Goal: Information Seeking & Learning: Find specific page/section

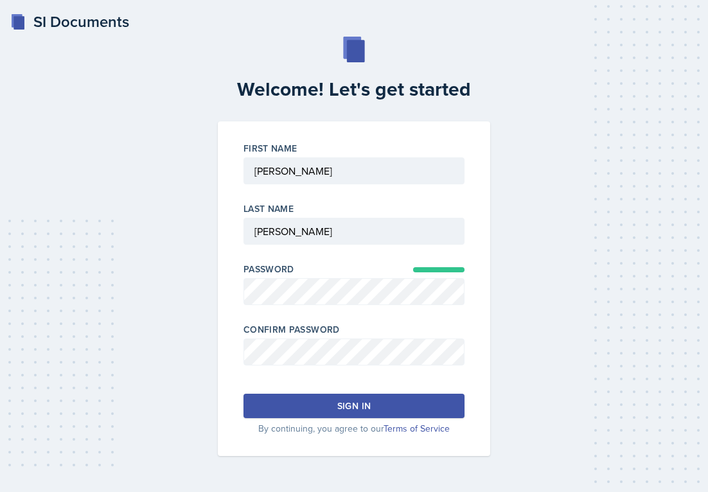
click at [344, 410] on div "Sign in" at bounding box center [353, 406] width 33 height 13
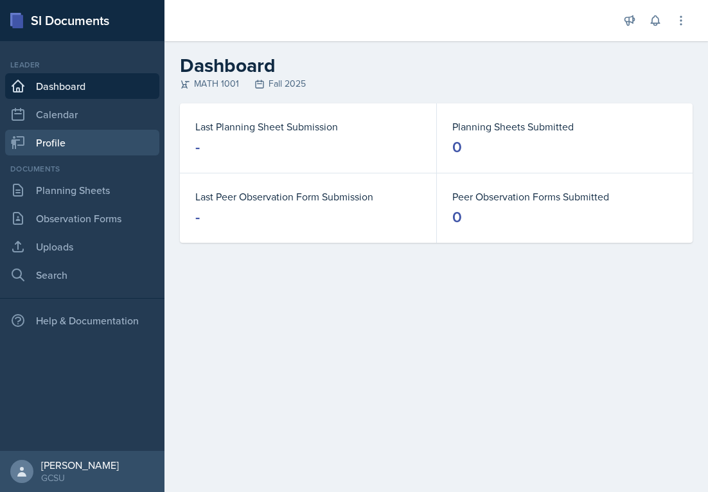
click at [119, 144] on link "Profile" at bounding box center [82, 143] width 154 height 26
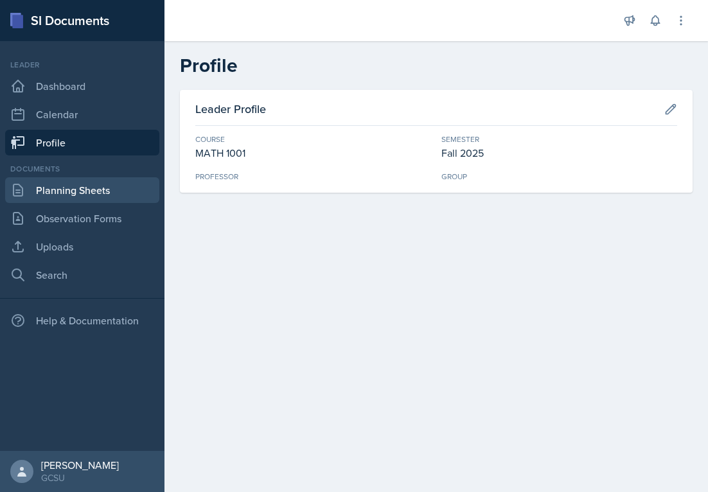
click at [86, 186] on link "Planning Sheets" at bounding box center [82, 190] width 154 height 26
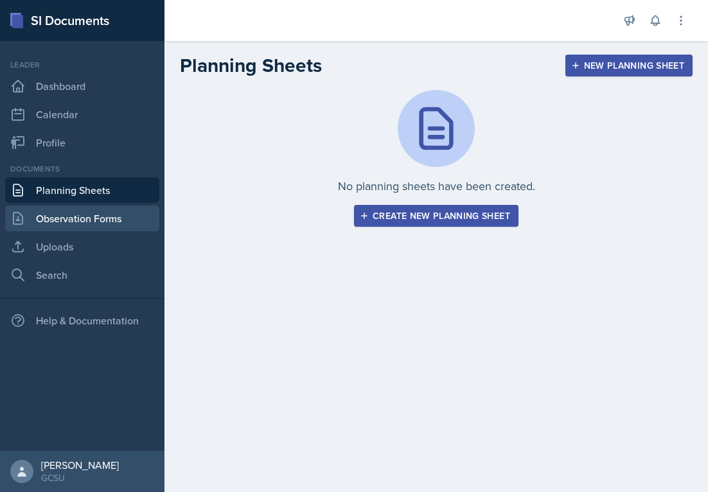
click at [117, 215] on link "Observation Forms" at bounding box center [82, 219] width 154 height 26
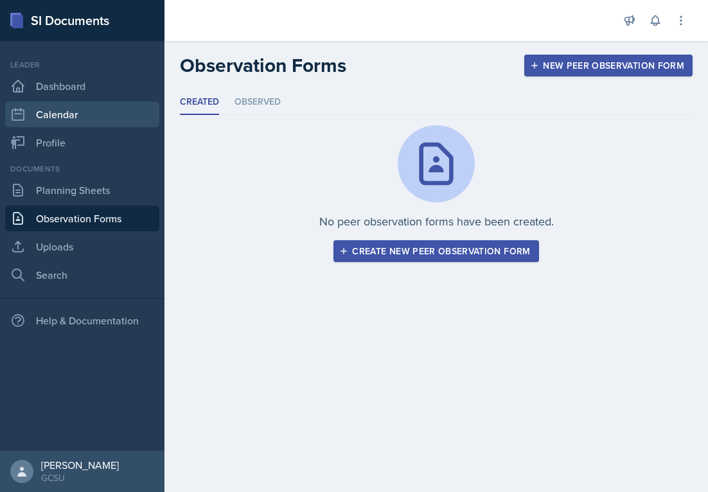
click at [91, 114] on link "Calendar" at bounding box center [82, 115] width 154 height 26
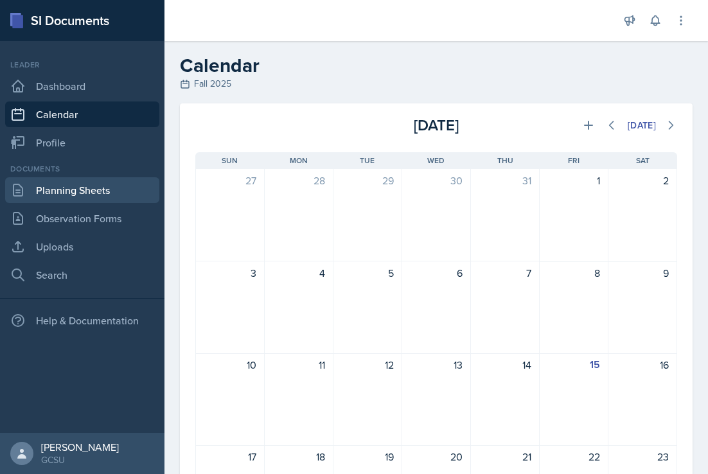
click at [100, 190] on link "Planning Sheets" at bounding box center [82, 190] width 154 height 26
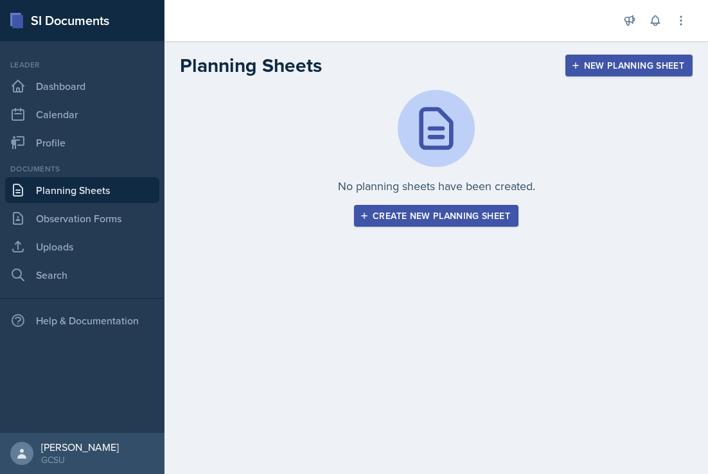
click at [580, 57] on button "New Planning Sheet" at bounding box center [628, 66] width 127 height 22
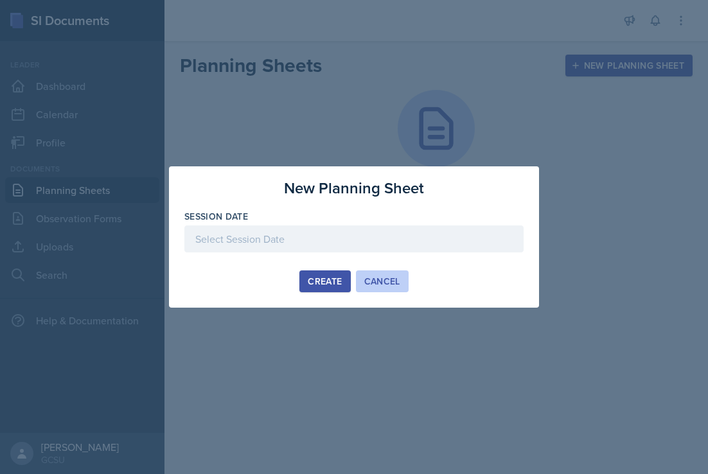
click at [380, 276] on div "Cancel" at bounding box center [382, 281] width 36 height 10
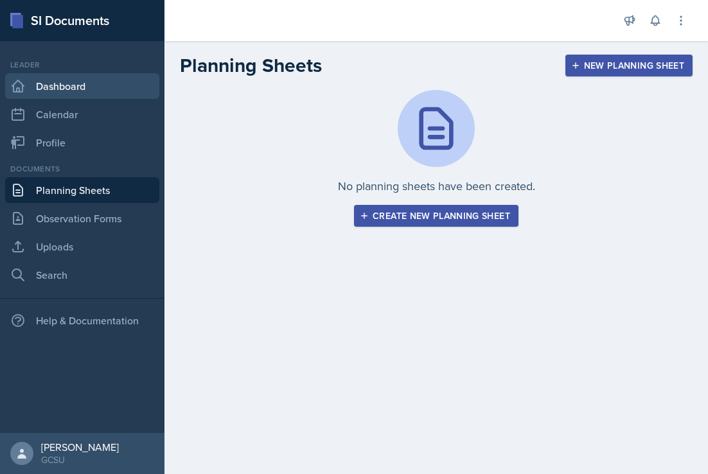
click at [110, 89] on link "Dashboard" at bounding box center [82, 86] width 154 height 26
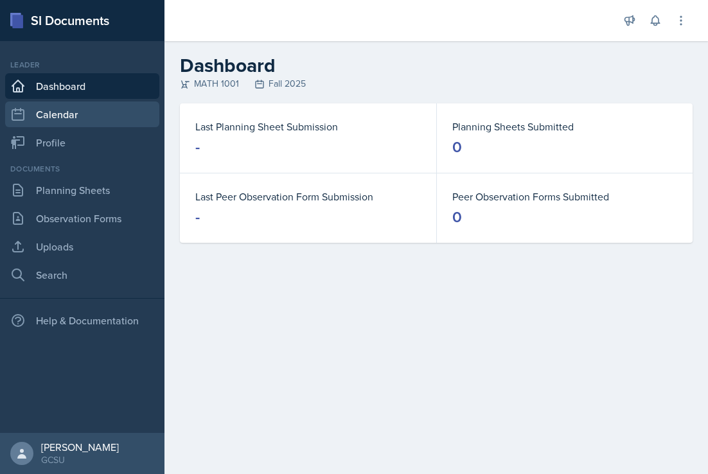
click at [141, 119] on link "Calendar" at bounding box center [82, 115] width 154 height 26
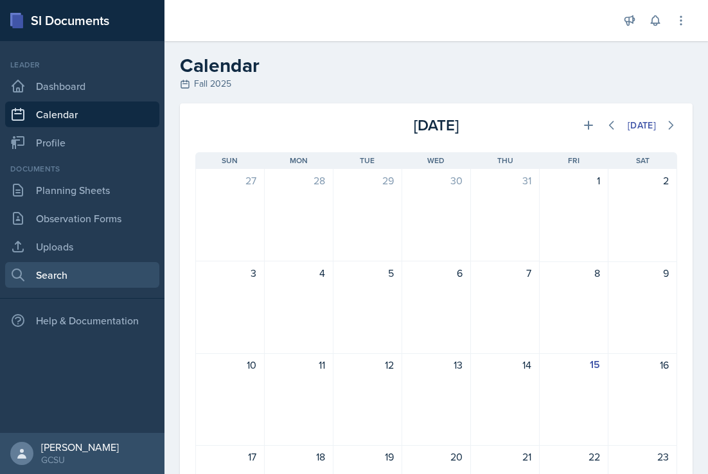
click at [66, 269] on link "Search" at bounding box center [82, 275] width 154 height 26
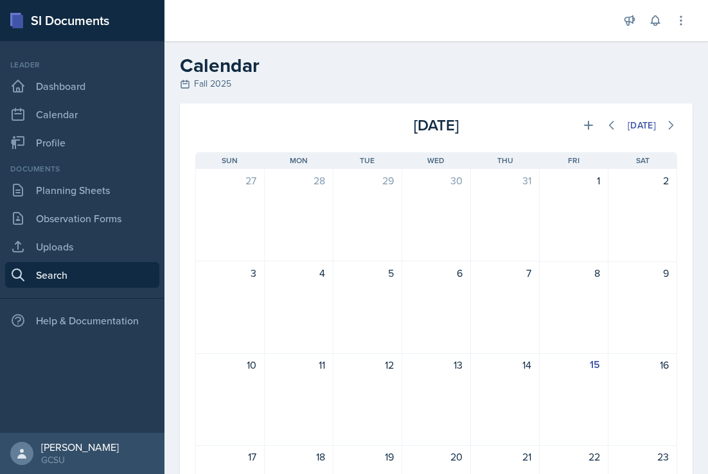
select select "all"
select select "1"
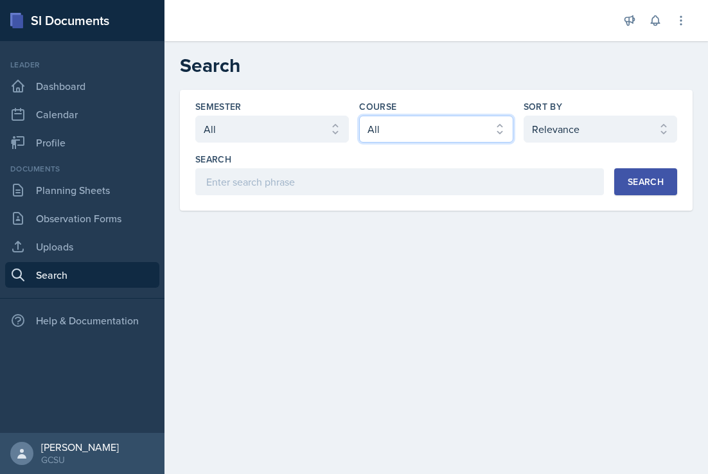
select select "c791e157-50e7-4c52-bb41-8889e21dc1fd"
click at [653, 184] on div "Search" at bounding box center [646, 182] width 36 height 10
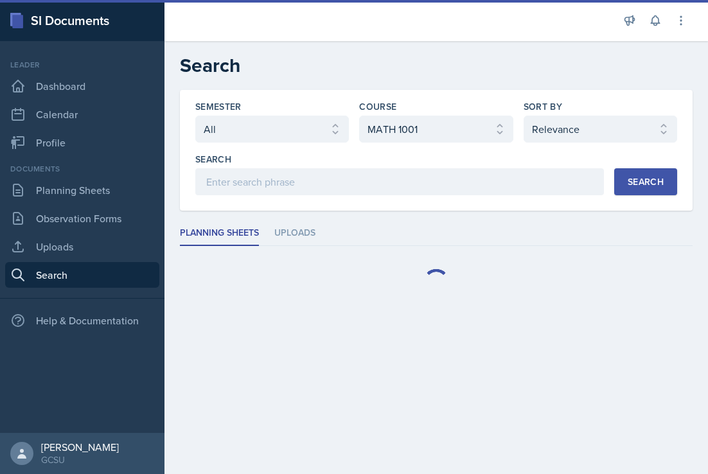
click at [347, 289] on div at bounding box center [436, 281] width 513 height 51
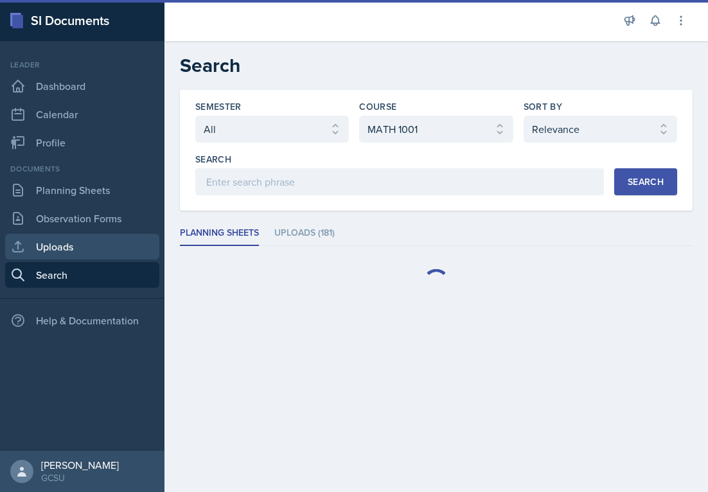
click at [118, 236] on link "Uploads" at bounding box center [82, 247] width 154 height 26
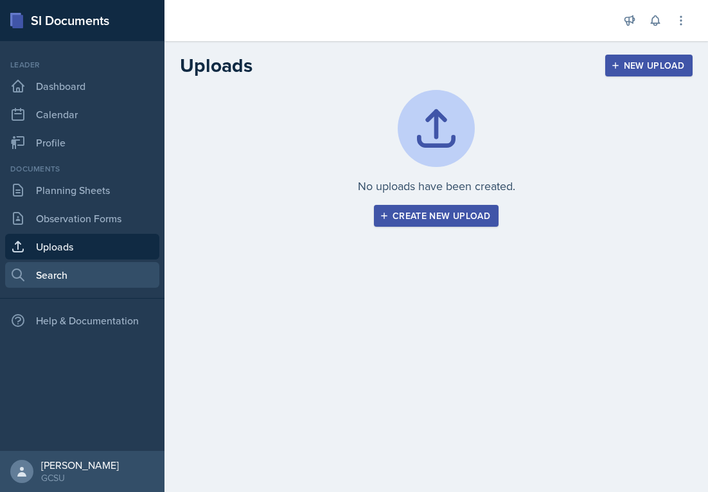
click at [84, 272] on link "Search" at bounding box center [82, 275] width 154 height 26
